Goal: Use online tool/utility: Utilize a website feature to perform a specific function

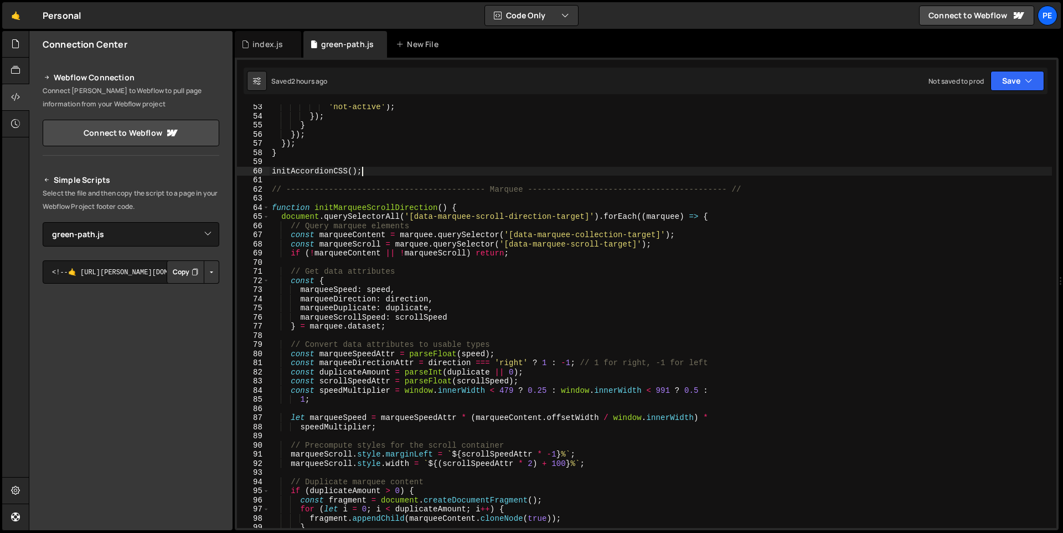
select select "47895"
click at [275, 40] on div "index.js" at bounding box center [268, 44] width 30 height 11
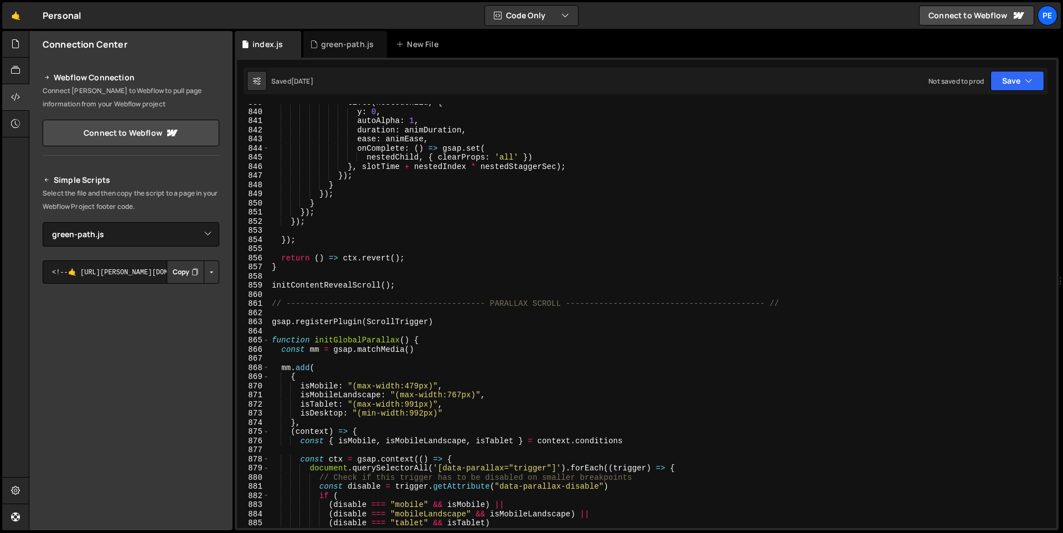
scroll to position [7677, 0]
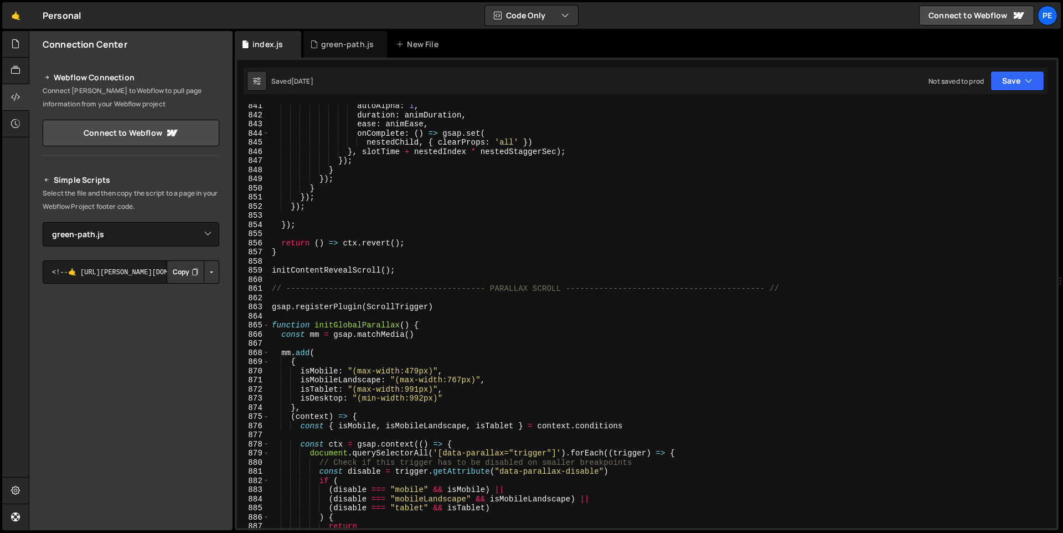
click at [274, 286] on div "841 842 843 844 845 846 847 848 849 850 851 852 853 854 855 856 857 858 859 860…" at bounding box center [647, 316] width 820 height 424
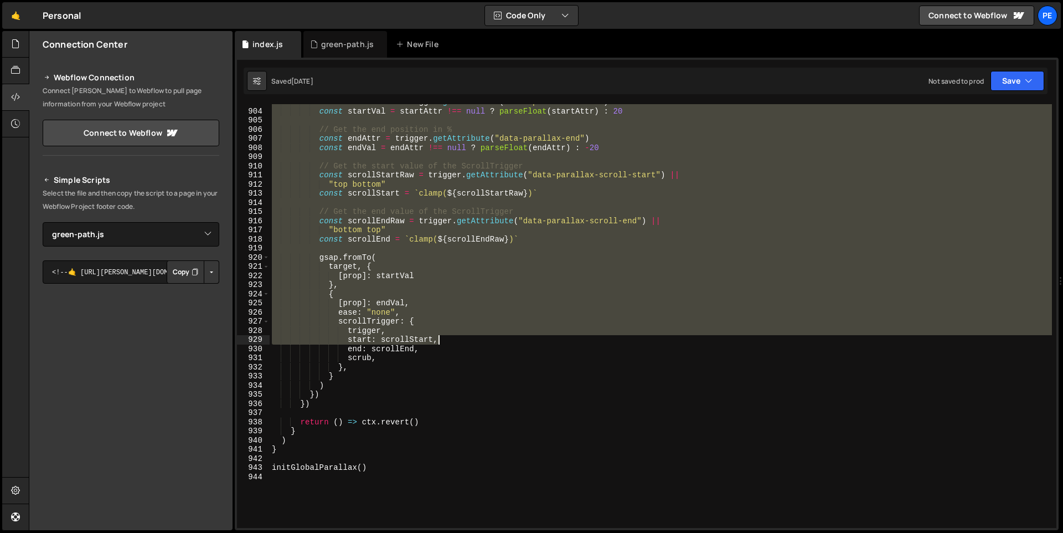
scroll to position [8291, 0]
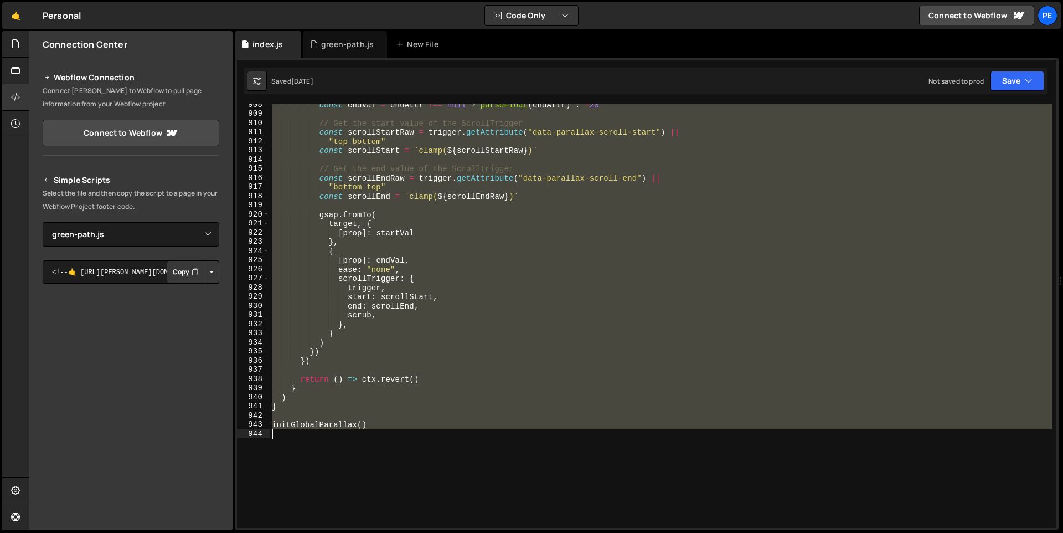
drag, startPoint x: 272, startPoint y: 287, endPoint x: 481, endPoint y: 458, distance: 269.9
click at [481, 458] on div "const endVal = endAttr !== null ? parseFloat ( endAttr ) : - 20 // Get the star…" at bounding box center [661, 321] width 782 height 442
type textarea "initGlobalParallax()"
click at [338, 45] on div "green-path.js" at bounding box center [347, 44] width 53 height 11
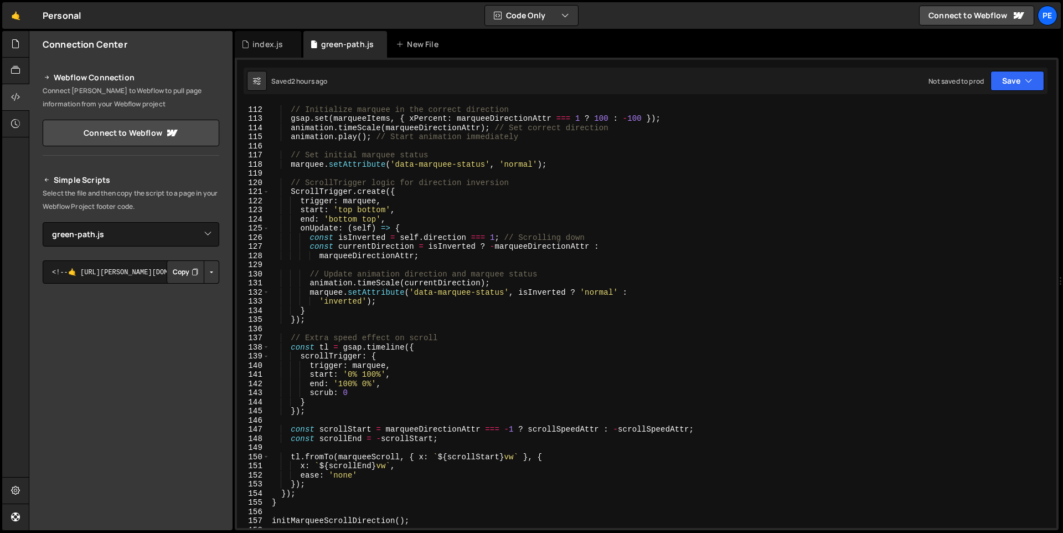
scroll to position [1227, 0]
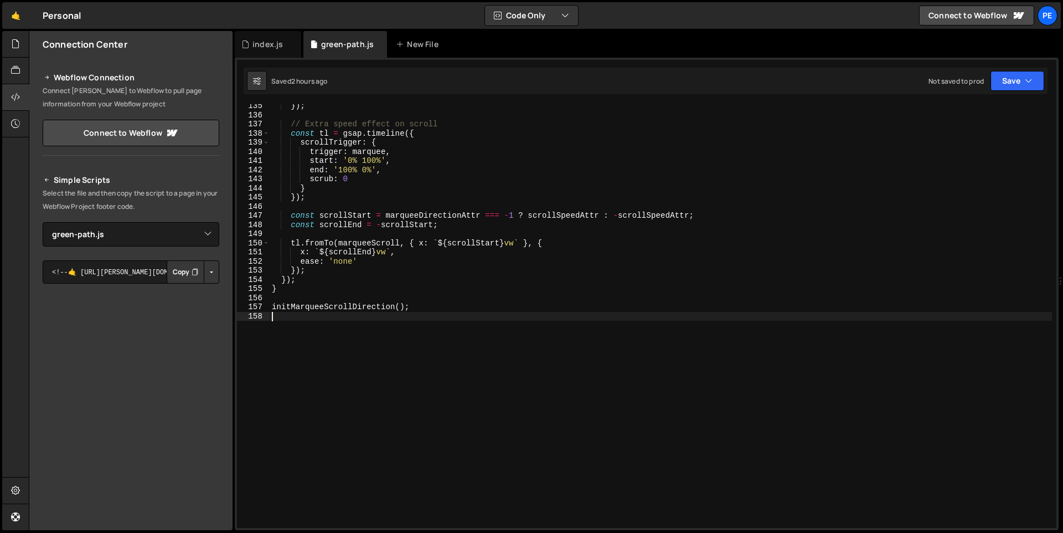
click at [285, 326] on div "}) ; // Extra speed effect on scroll const tl = gsap . timeline ({ scrollTrigge…" at bounding box center [661, 322] width 782 height 442
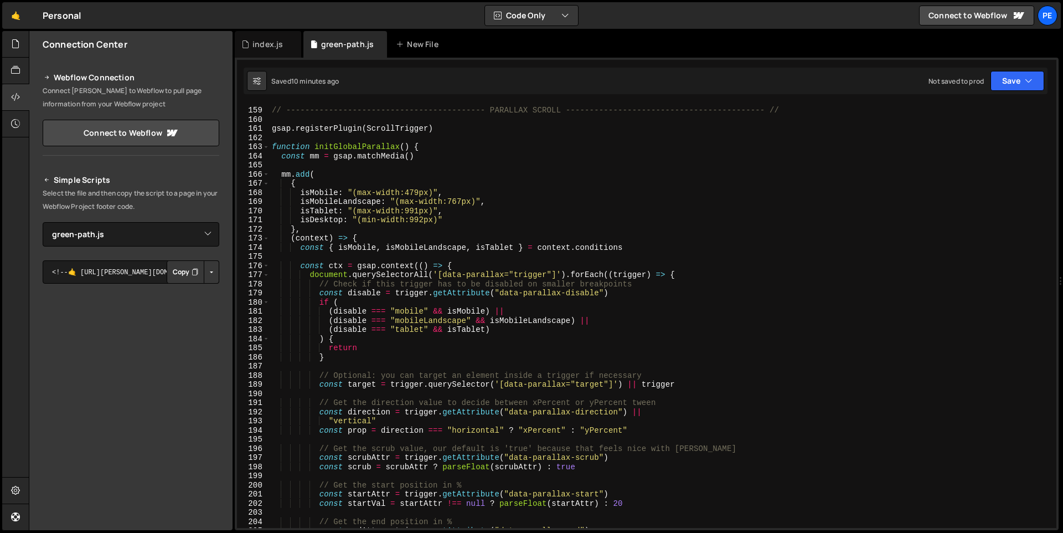
scroll to position [1395, 0]
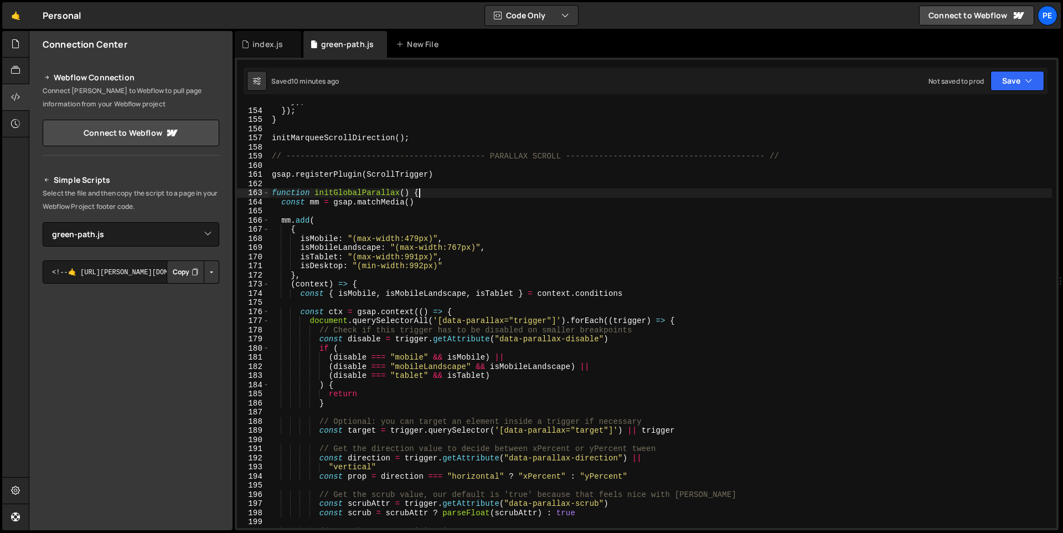
click at [458, 192] on div "}) ; }) ; } initMarqueeScrollDirection ( ) ; // -------------------------------…" at bounding box center [661, 318] width 782 height 442
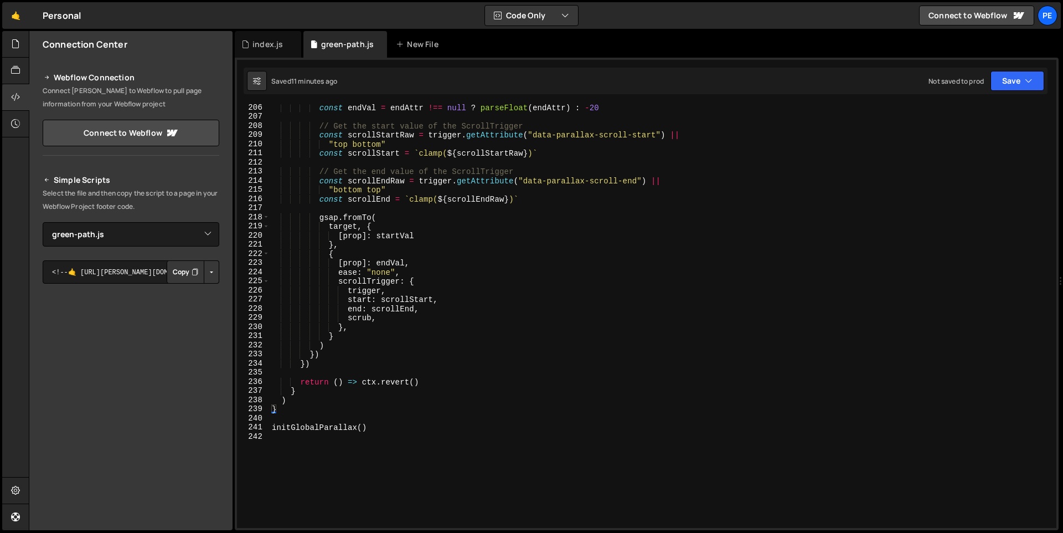
scroll to position [1884, 0]
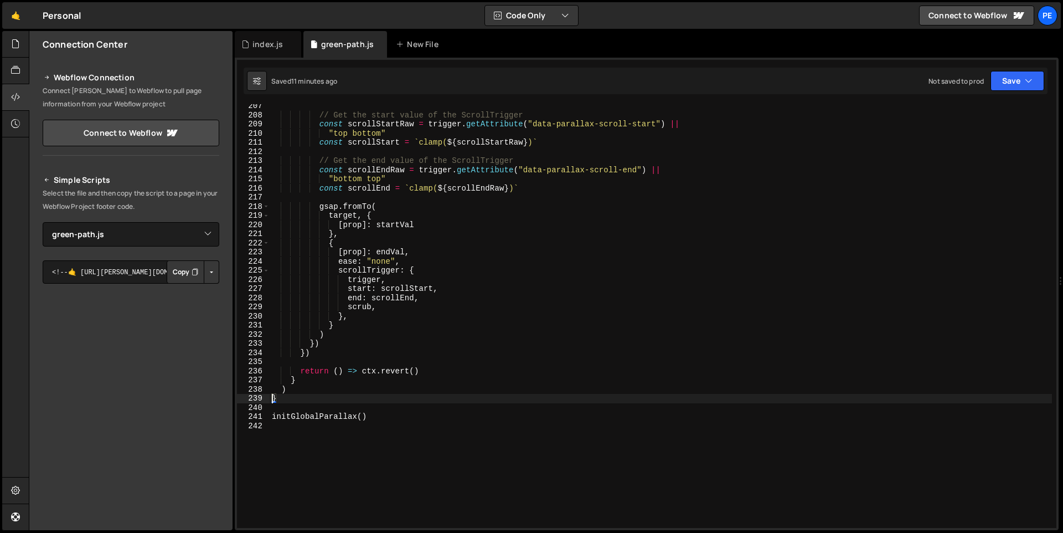
click at [274, 395] on div "// Get the start value of the ScrollTrigger const scrollStartRaw = trigger . ge…" at bounding box center [661, 322] width 782 height 442
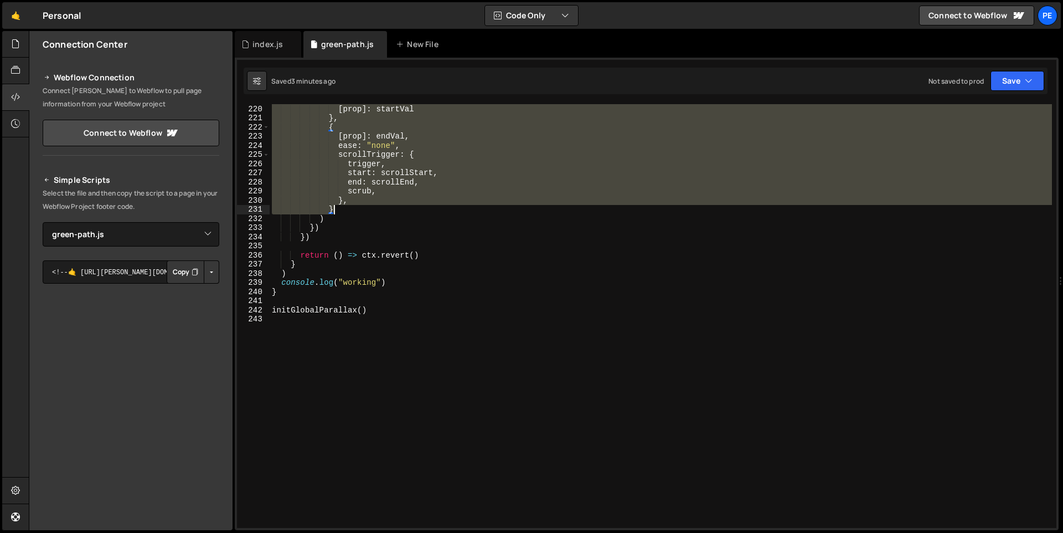
scroll to position [2001, 0]
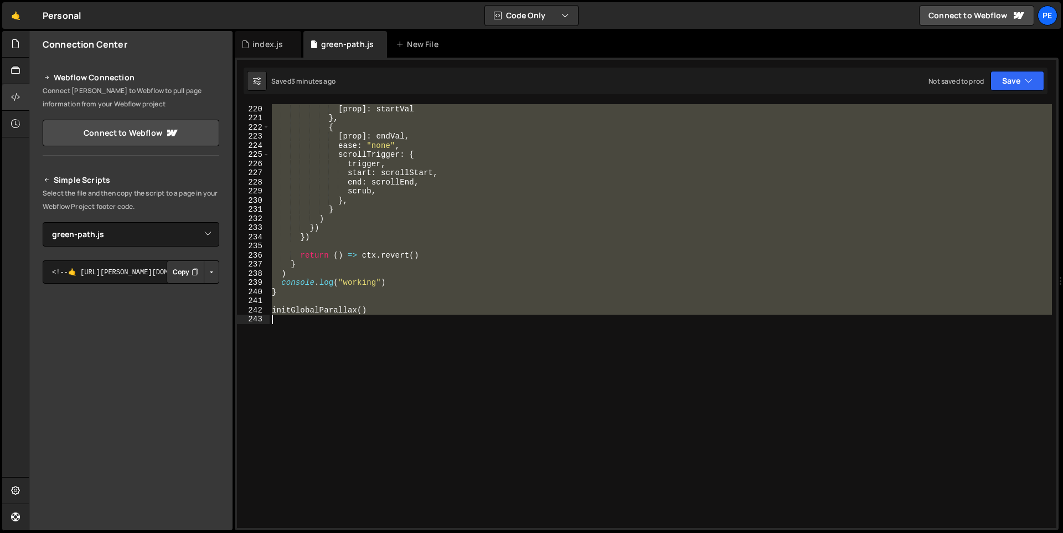
drag, startPoint x: 271, startPoint y: 194, endPoint x: 697, endPoint y: 326, distance: 446.4
click at [697, 326] on div "target , { [ prop ] : startVal } , { [ prop ] : endVal , ease : "none" , scroll…" at bounding box center [661, 316] width 782 height 442
type textarea "initGlobalParallax()"
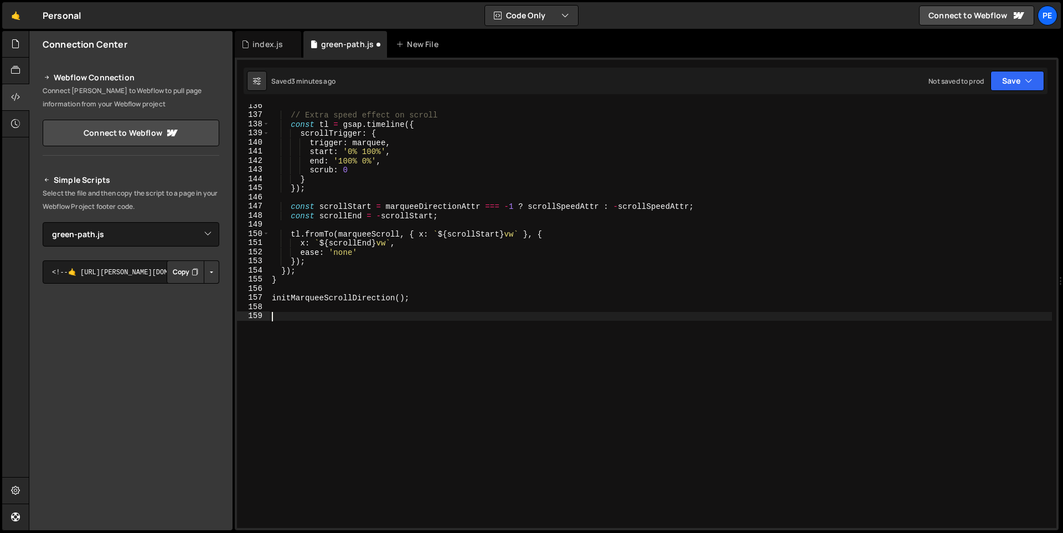
scroll to position [1236, 0]
type textarea "initGlobalParallax()"
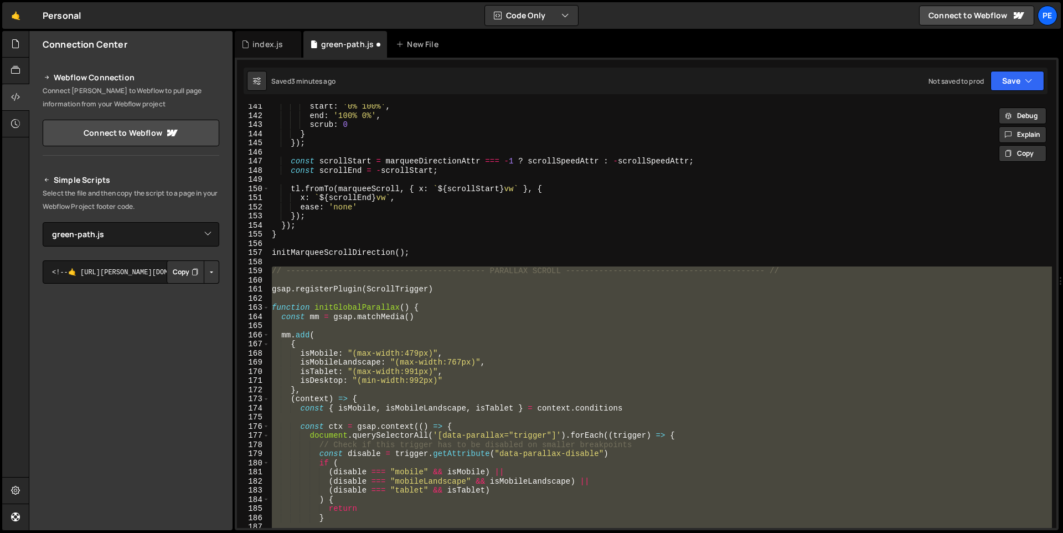
scroll to position [1281, 0]
click at [354, 300] on div "start : '0% 100%' , end : '100% 0%' , scrub : 0 } }) ; const scrollStart = marq…" at bounding box center [661, 316] width 782 height 424
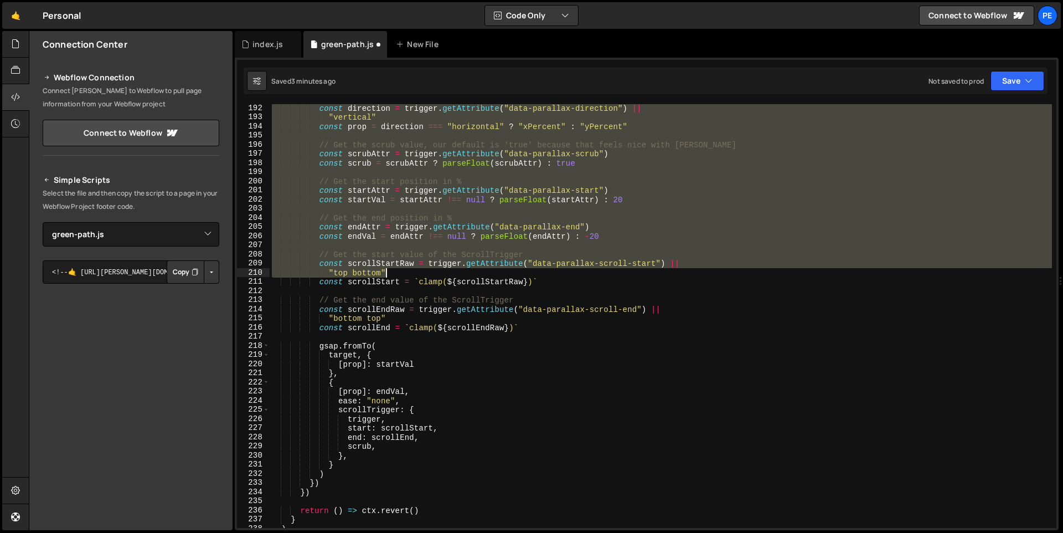
scroll to position [1920, 0]
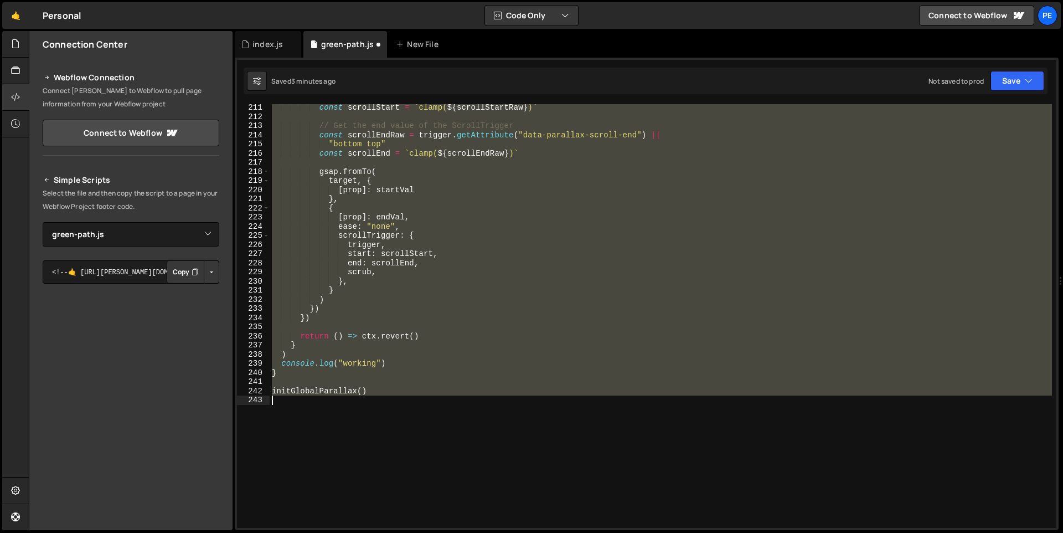
drag, startPoint x: 273, startPoint y: 291, endPoint x: 701, endPoint y: 457, distance: 459.1
click at [701, 457] on div "const scrollStart = ` clamp( ${ scrollStartRaw } ) ` // Get the end value of th…" at bounding box center [661, 324] width 782 height 442
type textarea "initGlobalParallax()"
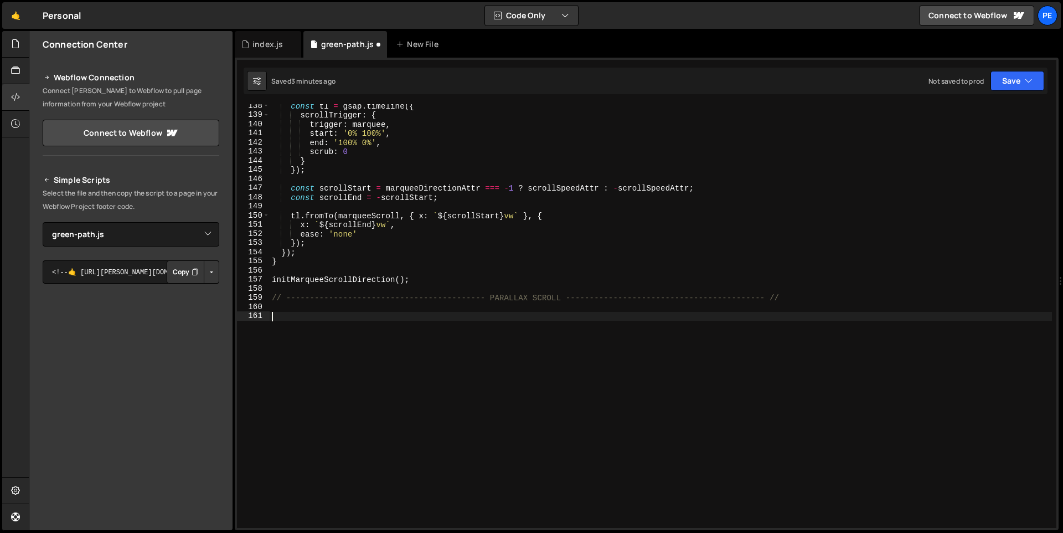
paste textarea "})"
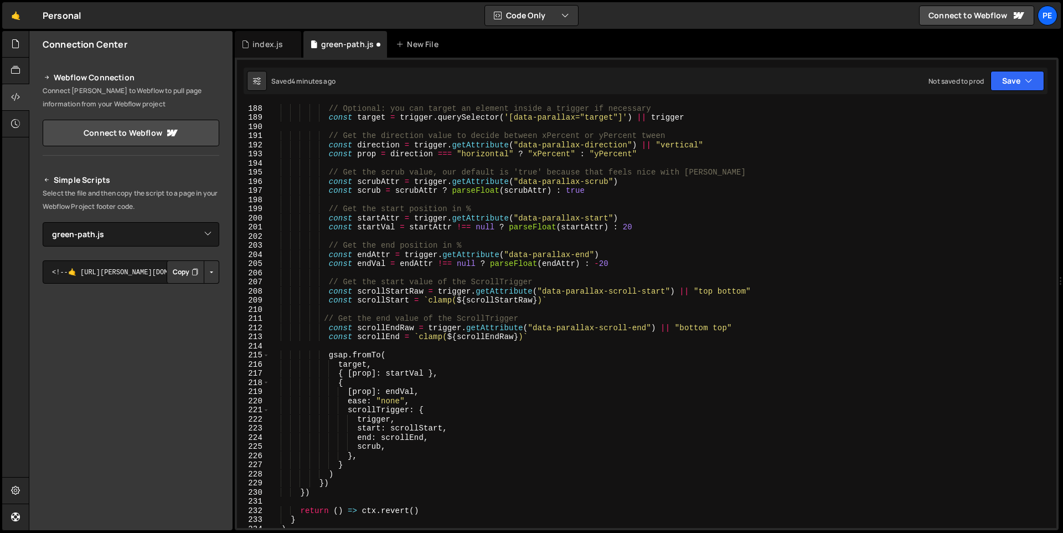
scroll to position [1967, 0]
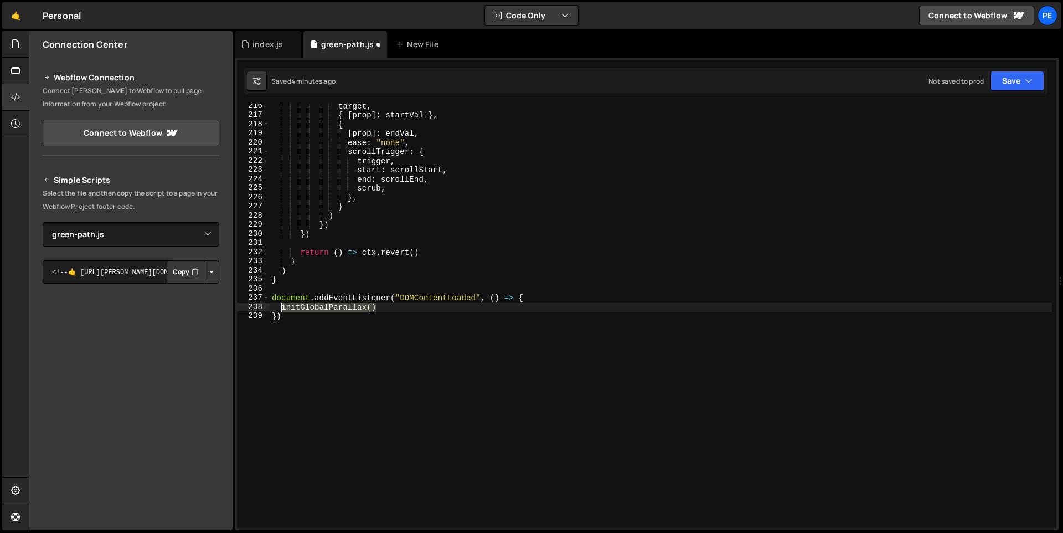
drag, startPoint x: 389, startPoint y: 309, endPoint x: 282, endPoint y: 304, distance: 107.0
click at [282, 304] on div "target , { [ prop ] : startVal } , { [ prop ] : endVal , ease : "none" , scroll…" at bounding box center [661, 322] width 782 height 442
type textarea "initGlobalParallax()"
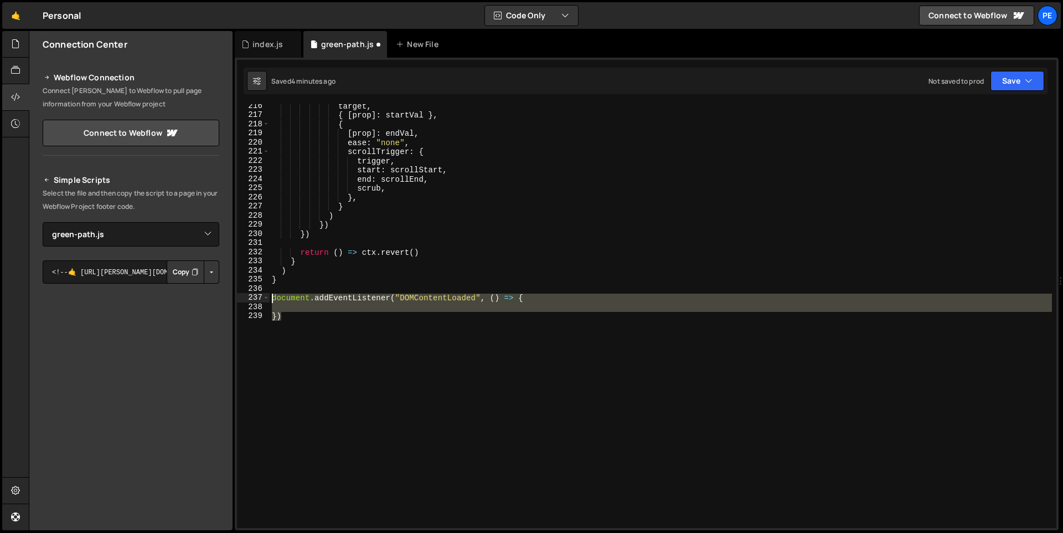
drag, startPoint x: 320, startPoint y: 322, endPoint x: 256, endPoint y: 299, distance: 67.6
click at [256, 299] on div "216 217 218 219 220 221 222 223 224 225 226 227 228 229 230 231 232 233 234 235…" at bounding box center [647, 316] width 820 height 424
paste textarea "initGlobalParallax()"
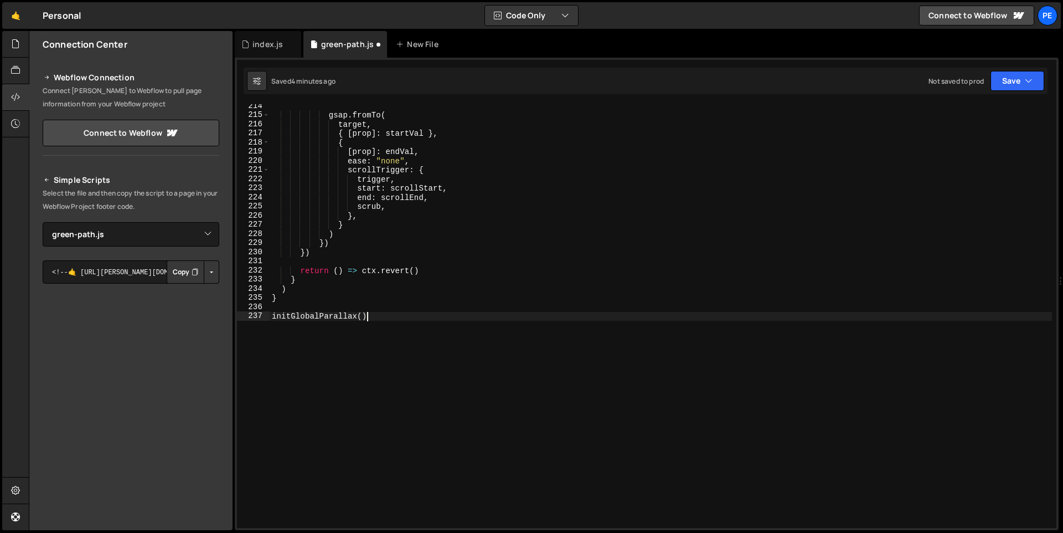
scroll to position [1949, 0]
drag, startPoint x: 273, startPoint y: 297, endPoint x: 311, endPoint y: 283, distance: 40.6
click at [272, 297] on div "gsap . fromTo ( target , { [ prop ] : startVal } , { [ prop ] : endVal , ease :…" at bounding box center [661, 322] width 782 height 442
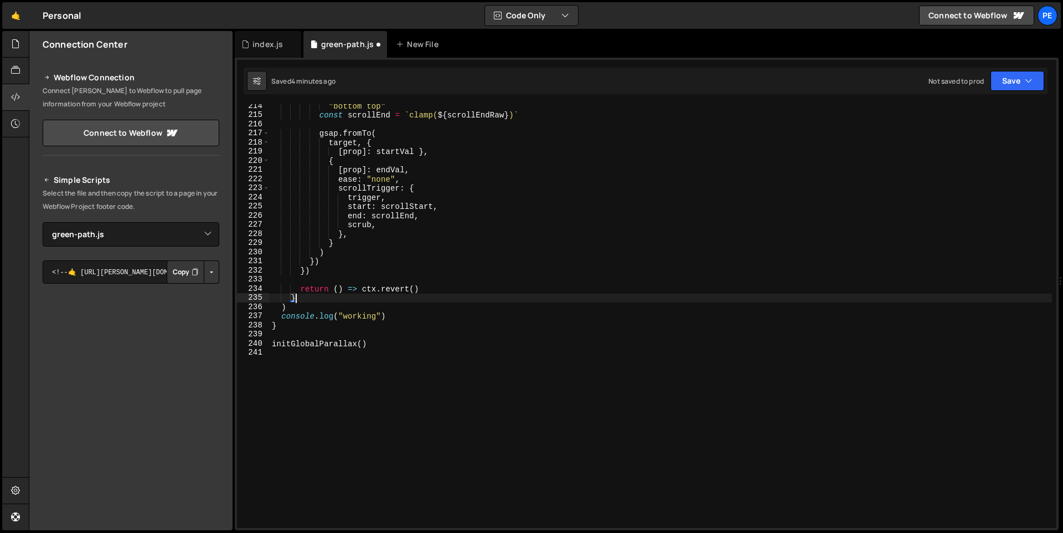
scroll to position [0, 1]
type textarea "}"
